Goal: Find specific page/section: Find specific page/section

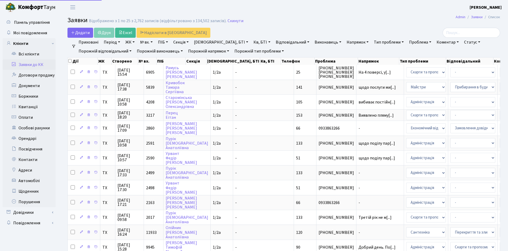
select select "25"
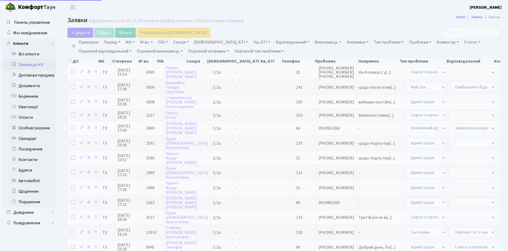
select select "25"
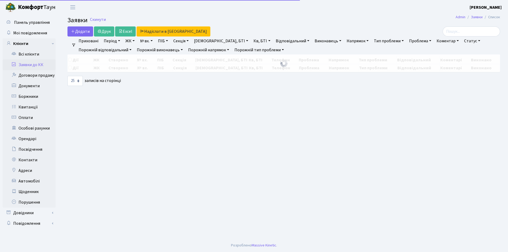
select select "25"
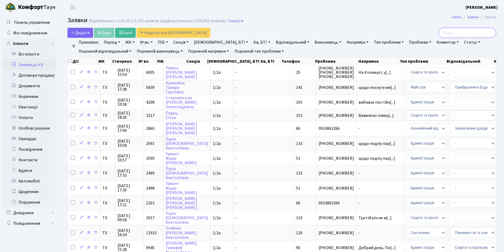
click at [469, 37] on input "search" at bounding box center [466, 33] width 57 height 10
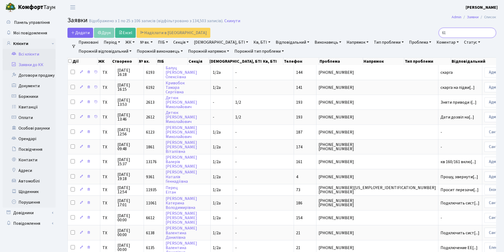
type input "61"
click at [26, 54] on link "Всі клієнти" at bounding box center [29, 54] width 53 height 11
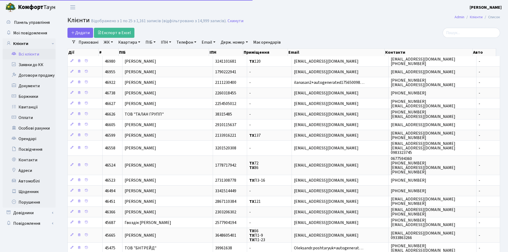
select select "25"
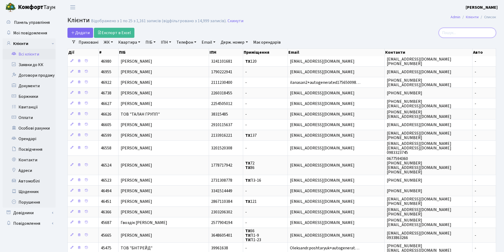
click at [451, 34] on input "search" at bounding box center [466, 33] width 57 height 10
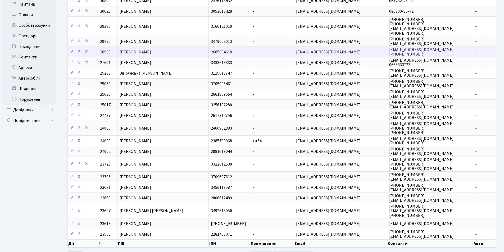
scroll to position [126, 0]
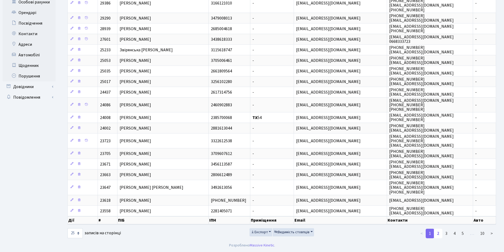
click at [439, 232] on link "2" at bounding box center [438, 234] width 8 height 10
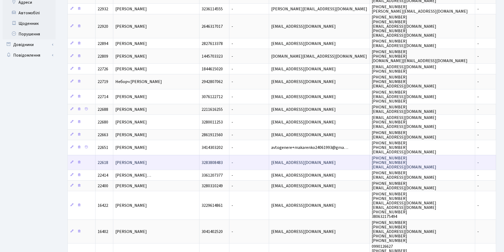
scroll to position [219, 0]
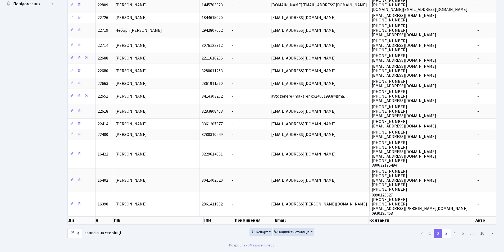
click at [447, 237] on link "3" at bounding box center [446, 234] width 8 height 10
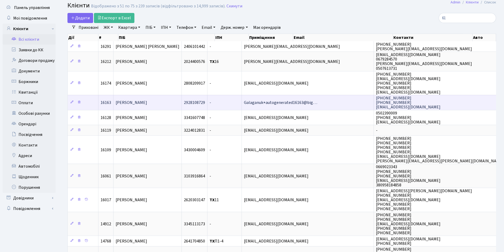
scroll to position [0, 0]
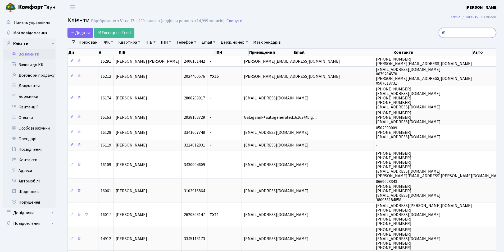
click at [465, 32] on input "61" at bounding box center [466, 33] width 57 height 10
type input "6"
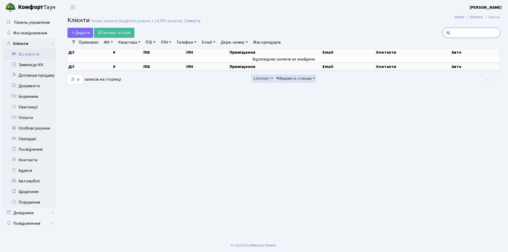
type input "N"
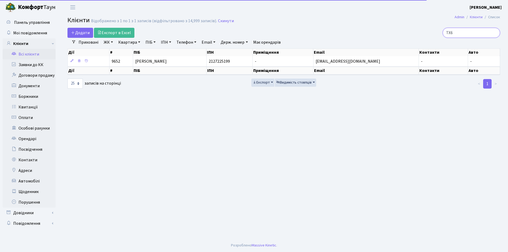
type input "ТХ61"
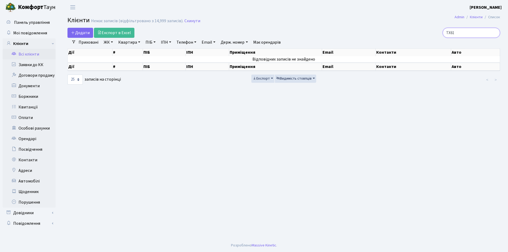
click at [494, 33] on input "ТХ61" at bounding box center [470, 33] width 57 height 10
